Goal: Task Accomplishment & Management: Manage account settings

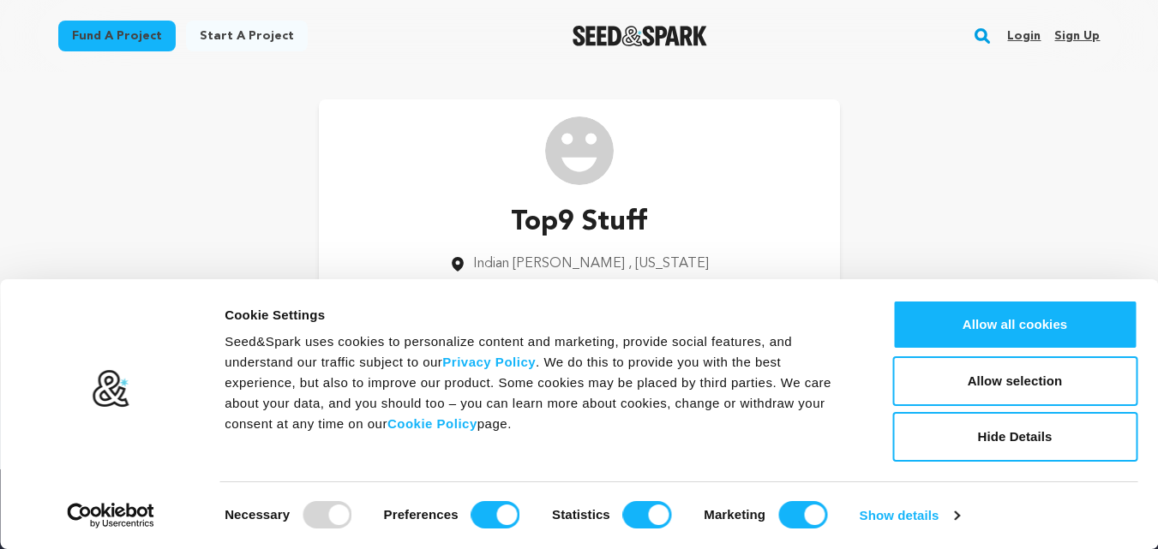
click at [1069, 32] on link "Sign up" at bounding box center [1076, 35] width 45 height 27
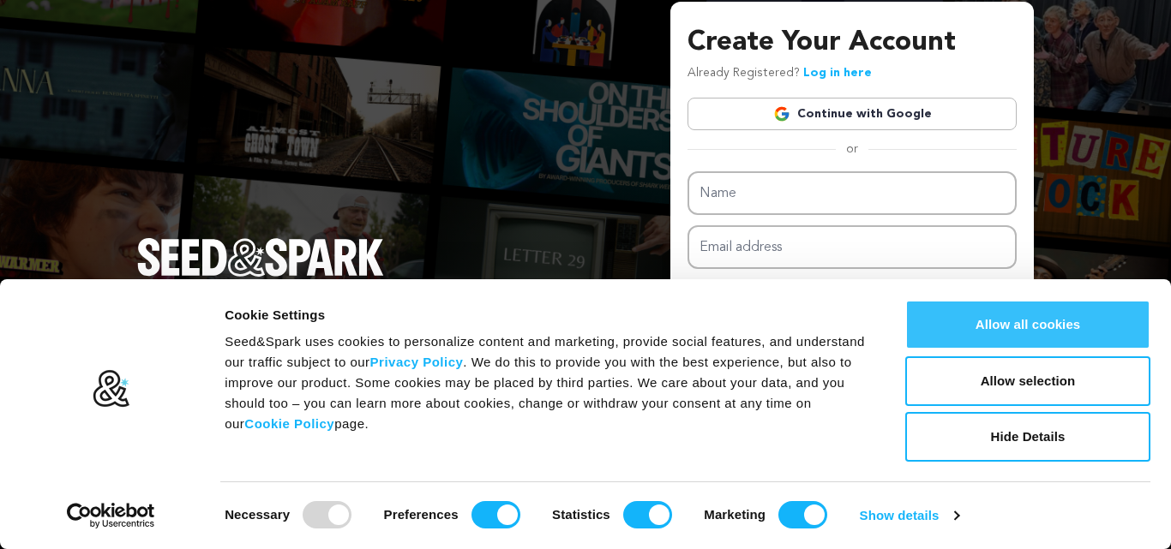
click at [979, 327] on button "Allow all cookies" at bounding box center [1027, 325] width 245 height 50
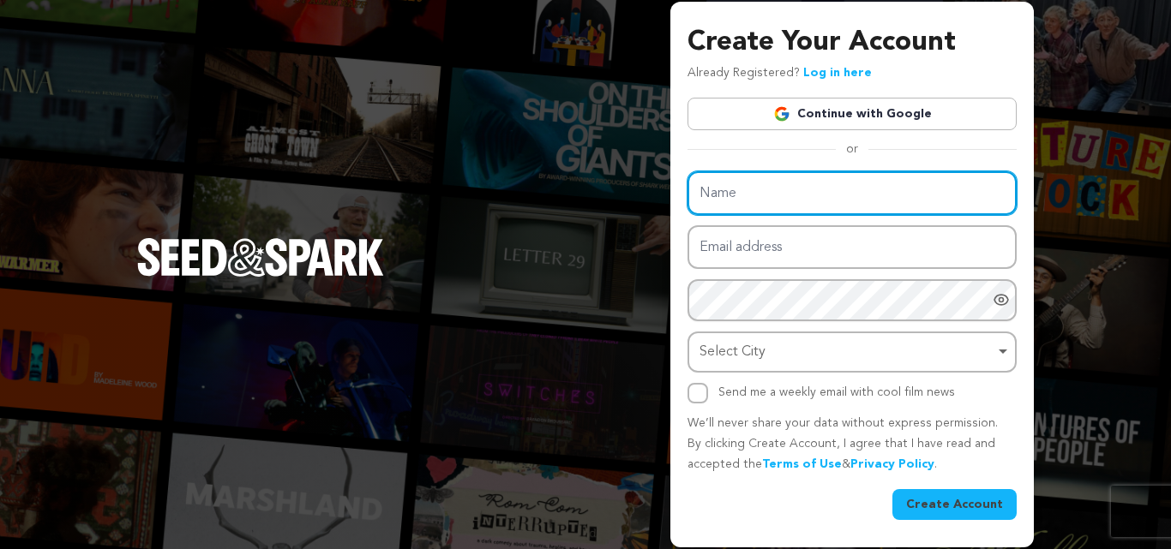
click at [779, 206] on input "Name" at bounding box center [851, 193] width 329 height 44
click at [777, 206] on input "Name" at bounding box center [851, 193] width 329 height 44
click at [776, 207] on input "Name" at bounding box center [851, 193] width 329 height 44
paste input "echtelizenz"
type input "echtelizenz"
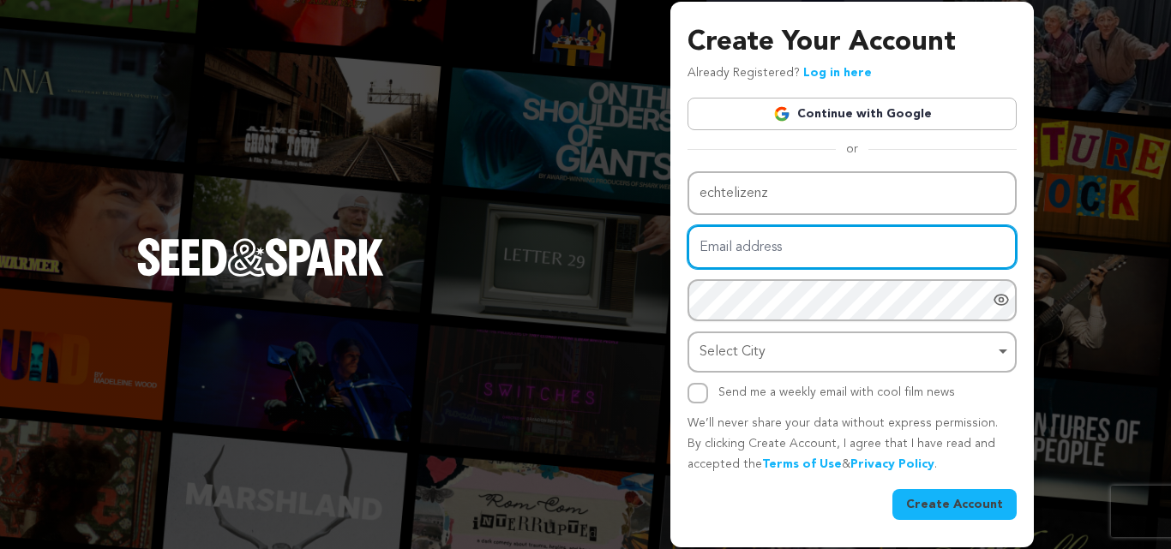
click at [770, 235] on input "Email address" at bounding box center [851, 247] width 329 height 44
type input "[EMAIL_ADDRESS][DOMAIN_NAME]"
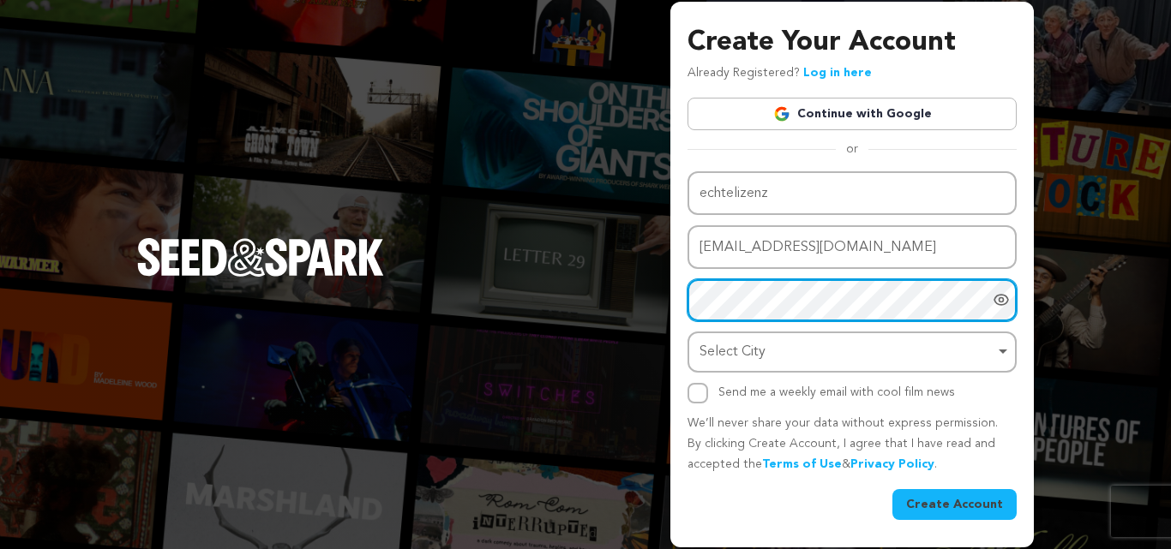
click at [734, 351] on div "Select City Remove item" at bounding box center [846, 352] width 295 height 25
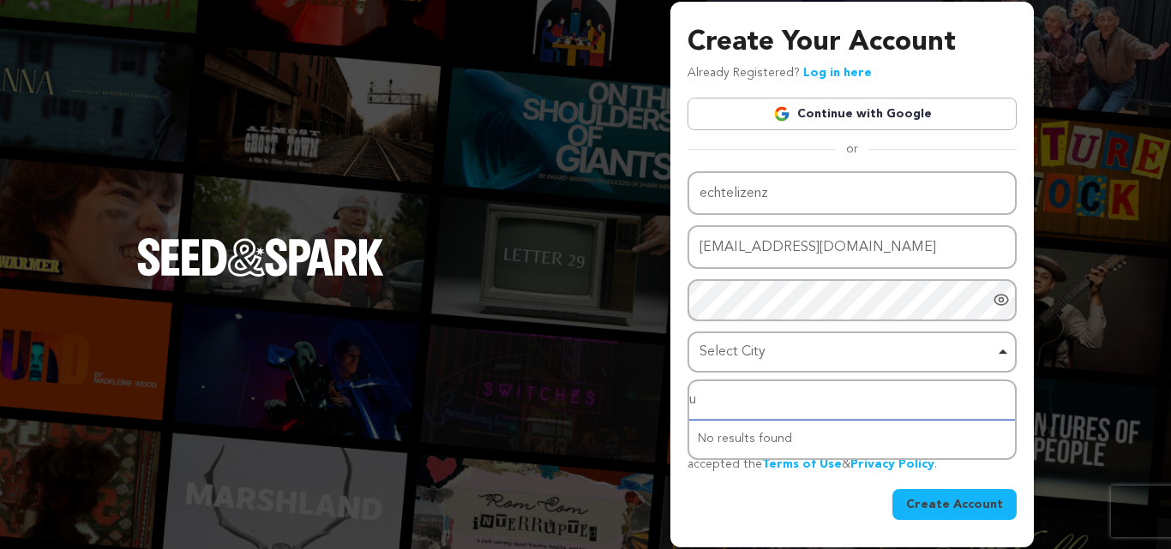
type input "us"
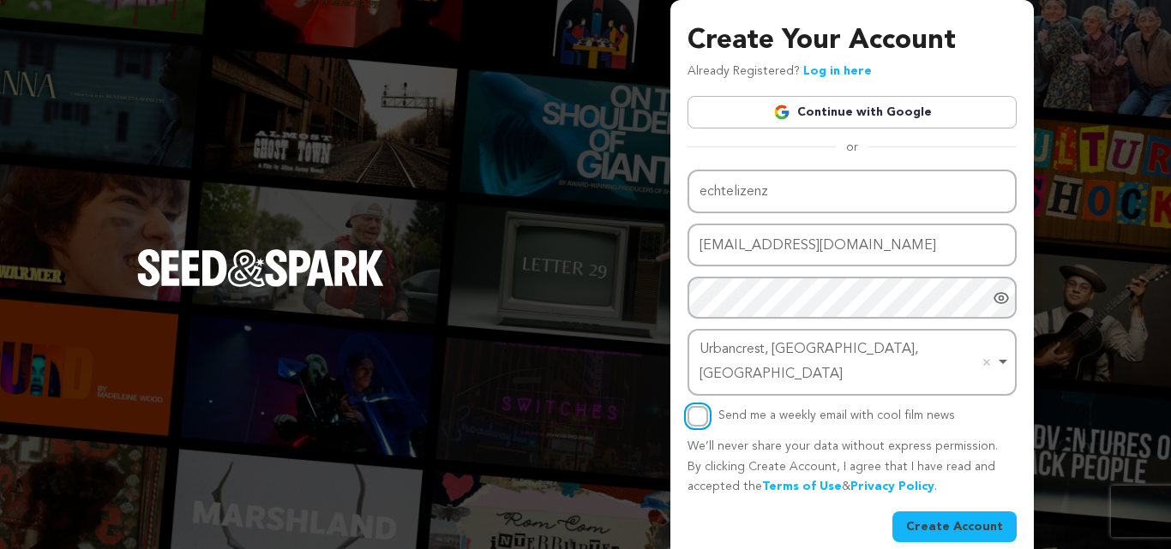
click at [706, 406] on input "Send me a weekly email with cool film news" at bounding box center [697, 416] width 21 height 21
checkbox input "true"
click at [949, 512] on button "Create Account" at bounding box center [954, 527] width 124 height 31
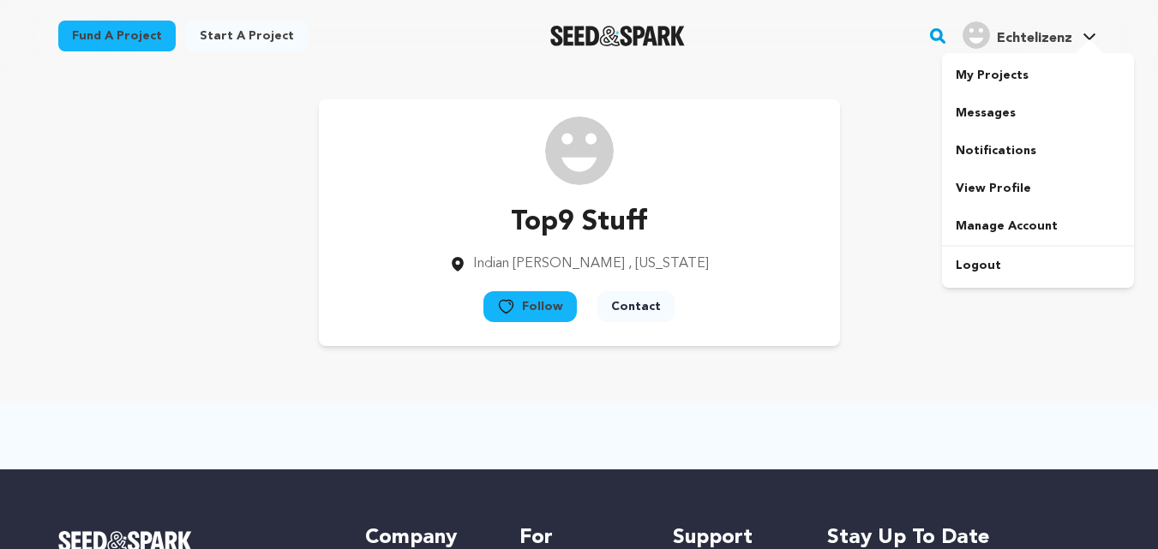
click at [1049, 39] on span "Echtelizenz" at bounding box center [1034, 39] width 75 height 14
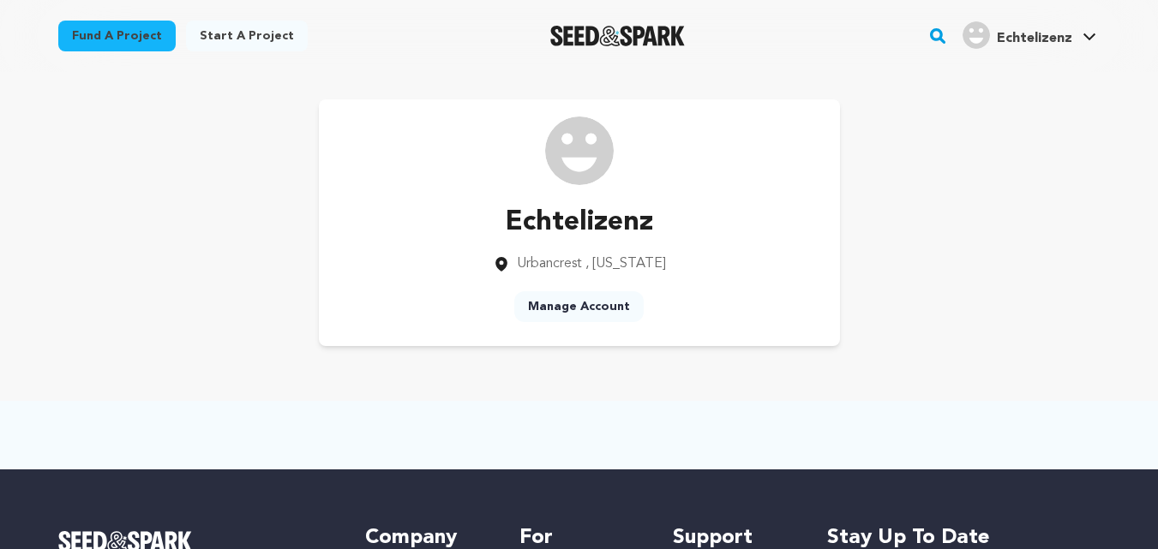
click at [1014, 38] on span "Echtelizenz" at bounding box center [1034, 39] width 75 height 14
click at [1035, 33] on span "Echtelizenz" at bounding box center [1034, 39] width 75 height 14
click at [1070, 36] on span "Echtelizenz" at bounding box center [1034, 39] width 75 height 14
click at [596, 303] on link "Manage Account" at bounding box center [578, 306] width 129 height 31
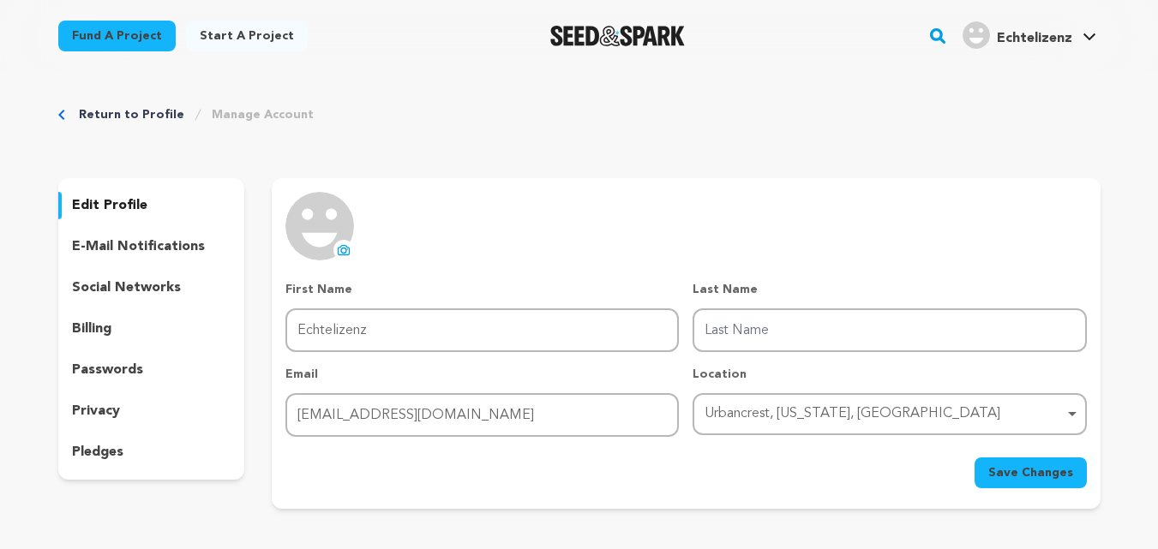
click at [334, 227] on img at bounding box center [319, 226] width 69 height 69
click at [337, 252] on icon at bounding box center [344, 250] width 14 height 14
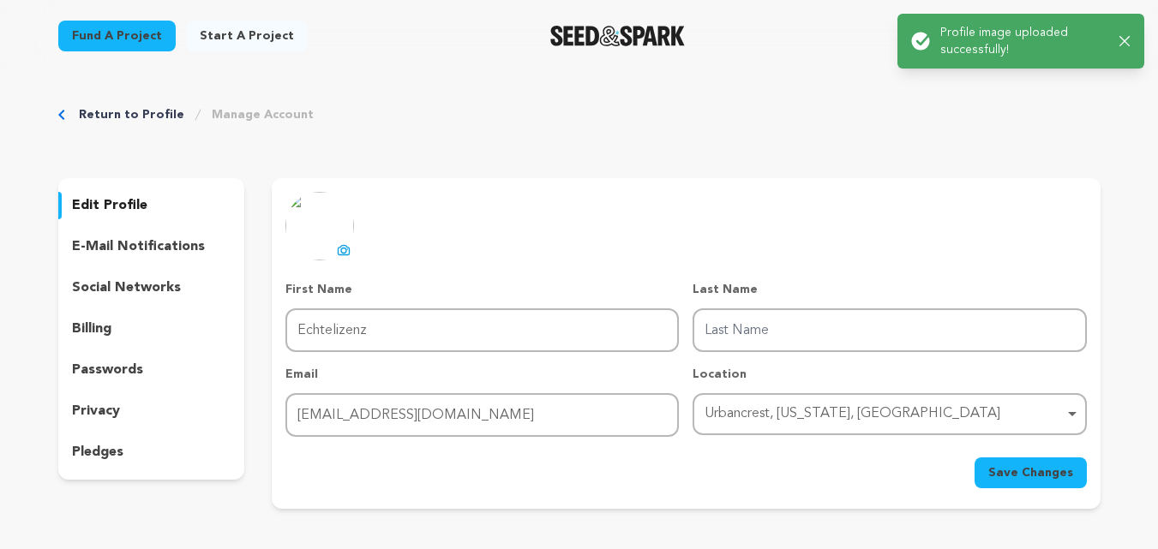
click at [1010, 472] on span "Save Changes" at bounding box center [1030, 472] width 85 height 17
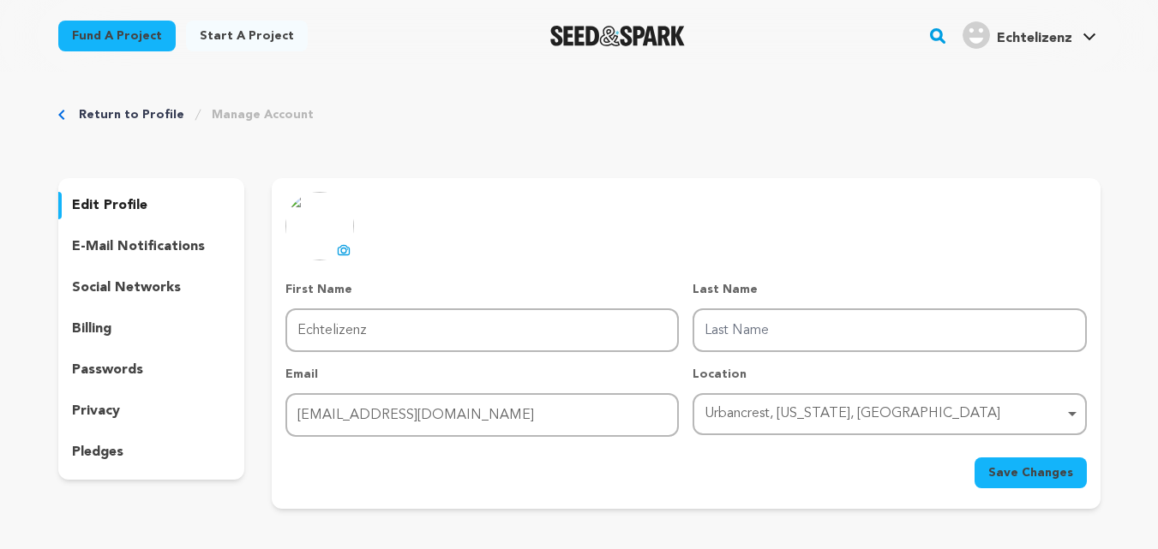
click at [122, 201] on p "edit profile" at bounding box center [109, 205] width 75 height 21
click at [142, 217] on div "edit profile" at bounding box center [151, 205] width 187 height 27
click at [990, 41] on div "Echtelizenz's Profile" at bounding box center [975, 34] width 27 height 27
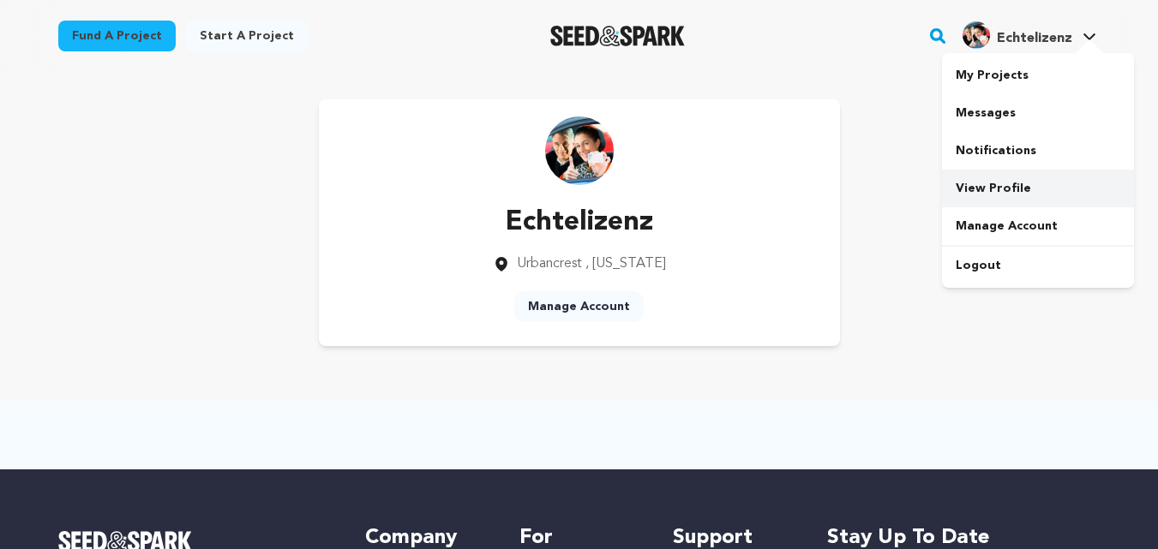
click at [980, 196] on link "View Profile" at bounding box center [1038, 189] width 192 height 38
click at [230, 28] on link "Start a project" at bounding box center [247, 36] width 122 height 31
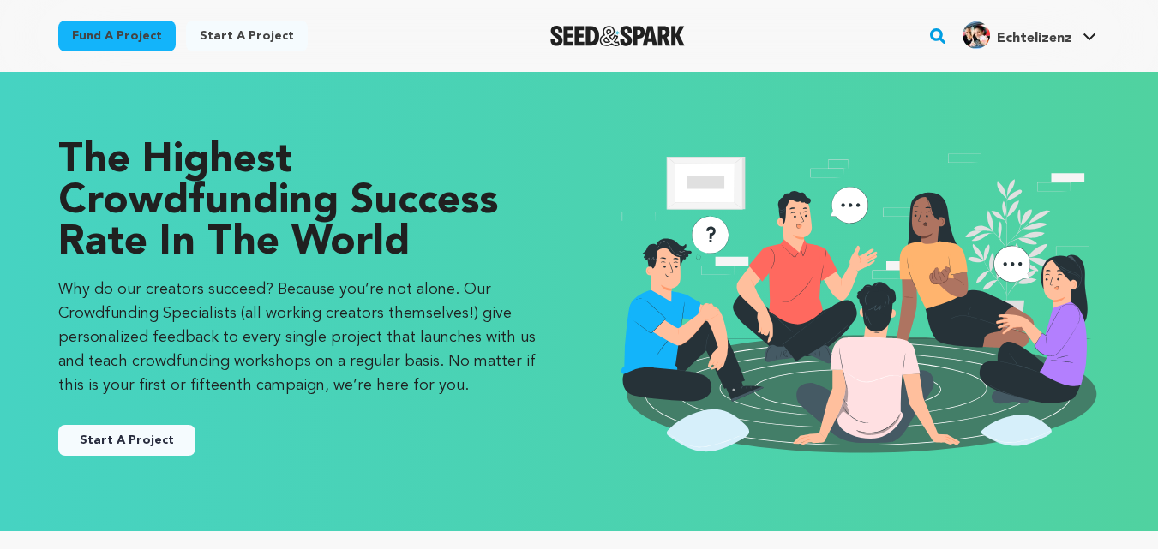
click at [111, 21] on link "Fund a project" at bounding box center [116, 36] width 117 height 31
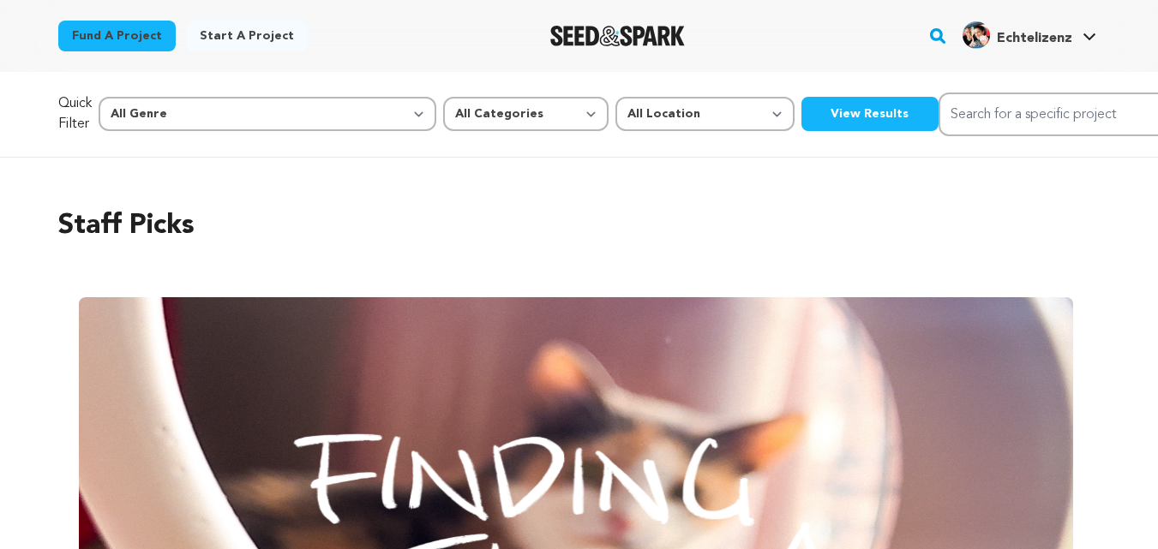
click at [1058, 45] on span "Echtelizenz" at bounding box center [1034, 39] width 75 height 14
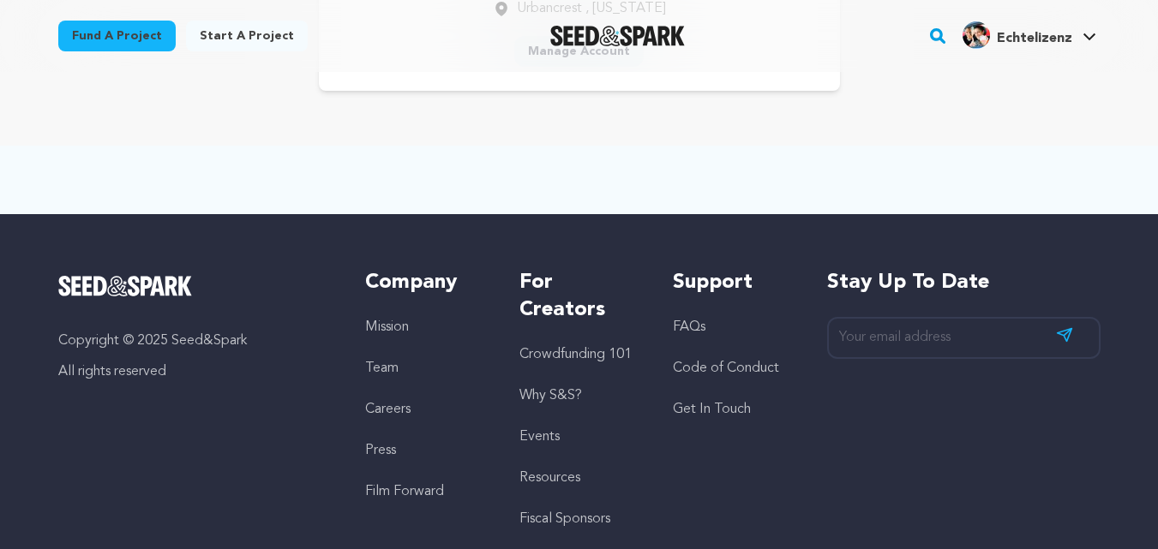
scroll to position [257, 0]
